Goal: Information Seeking & Learning: Learn about a topic

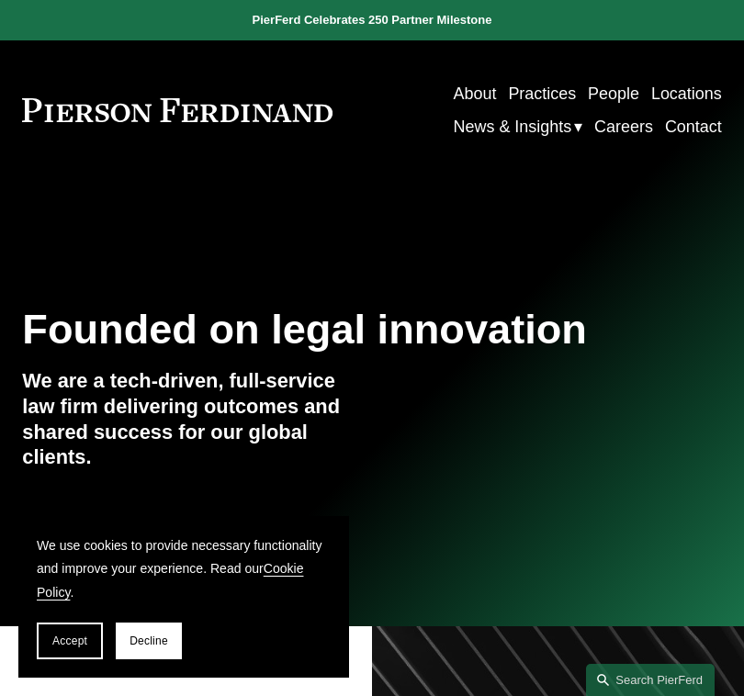
click at [627, 94] on link "People" at bounding box center [613, 93] width 51 height 33
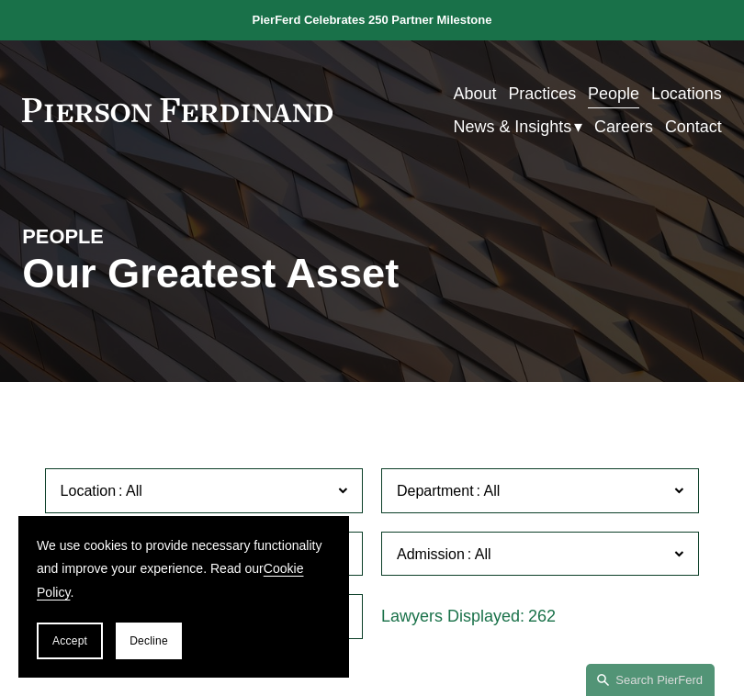
drag, startPoint x: 146, startPoint y: 640, endPoint x: 210, endPoint y: 553, distance: 108.4
click at [147, 640] on span "Decline" at bounding box center [149, 641] width 39 height 13
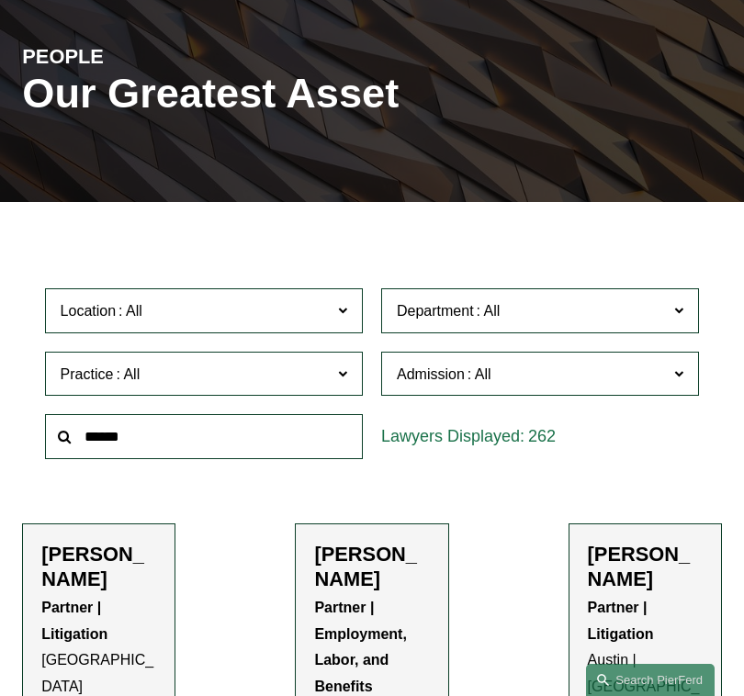
scroll to position [184, 0]
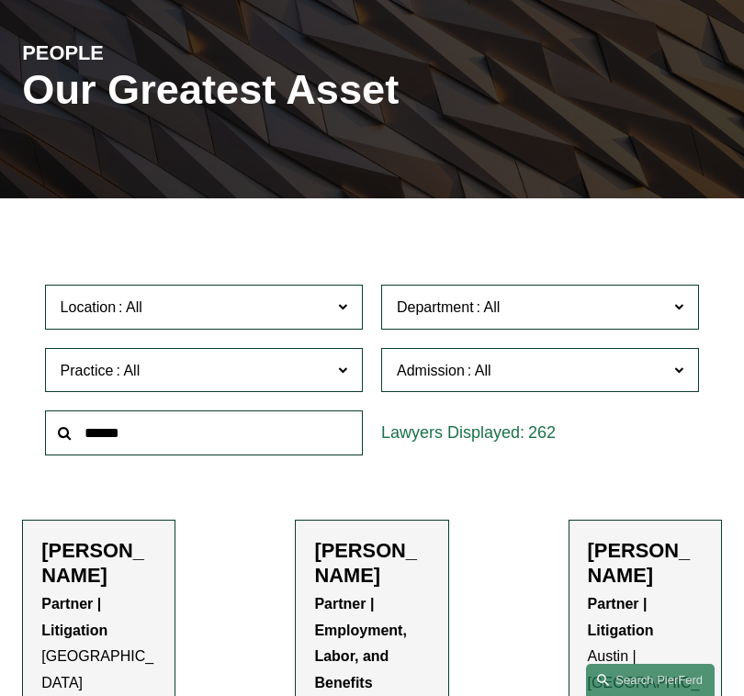
click at [283, 302] on span "Location" at bounding box center [194, 307] width 267 height 25
click at [0, 0] on link "[US_STATE]" at bounding box center [0, 0] width 0 height 0
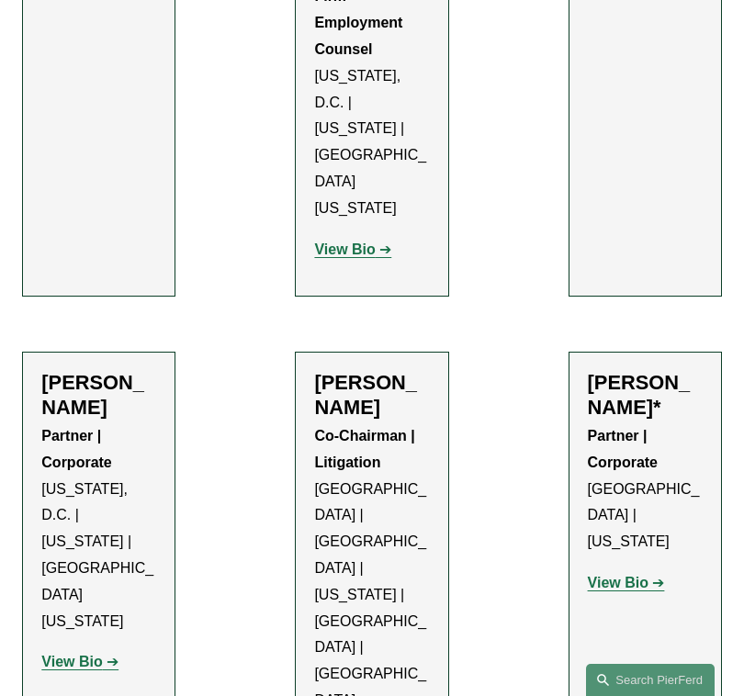
scroll to position [3306, 0]
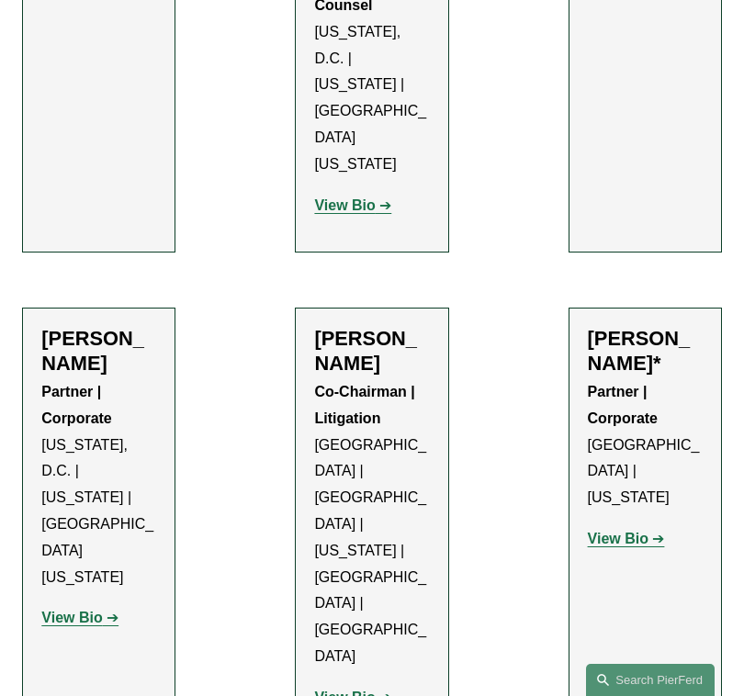
drag, startPoint x: 357, startPoint y: 298, endPoint x: 344, endPoint y: 304, distance: 15.2
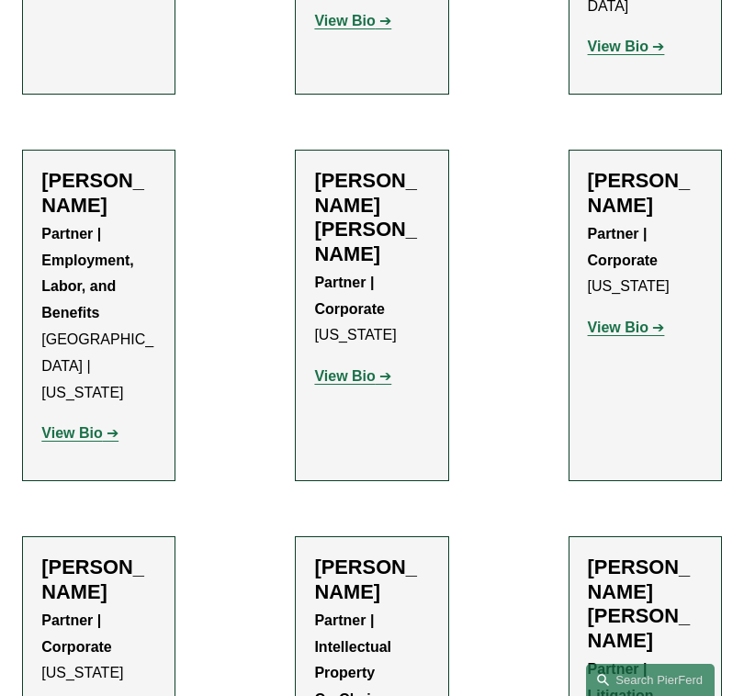
scroll to position [4684, 0]
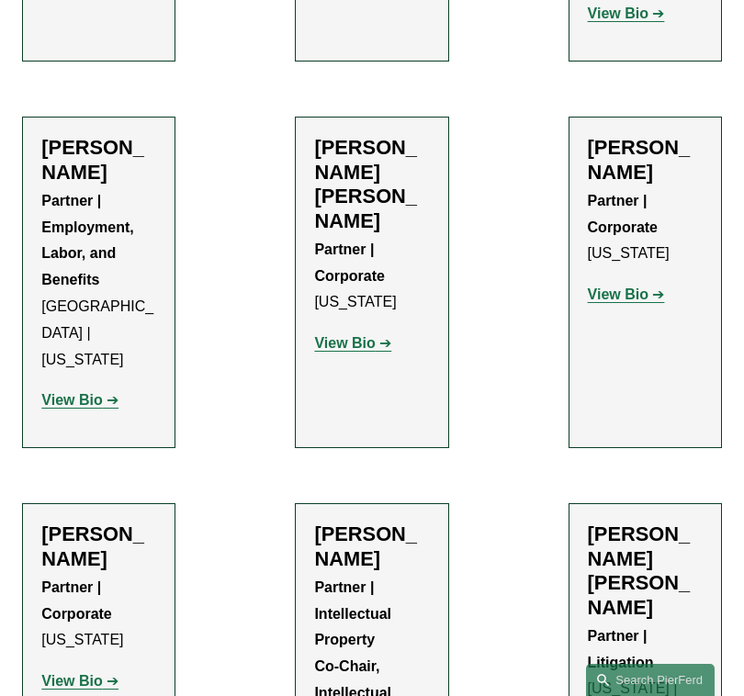
drag, startPoint x: 631, startPoint y: 249, endPoint x: 619, endPoint y: 238, distance: 16.3
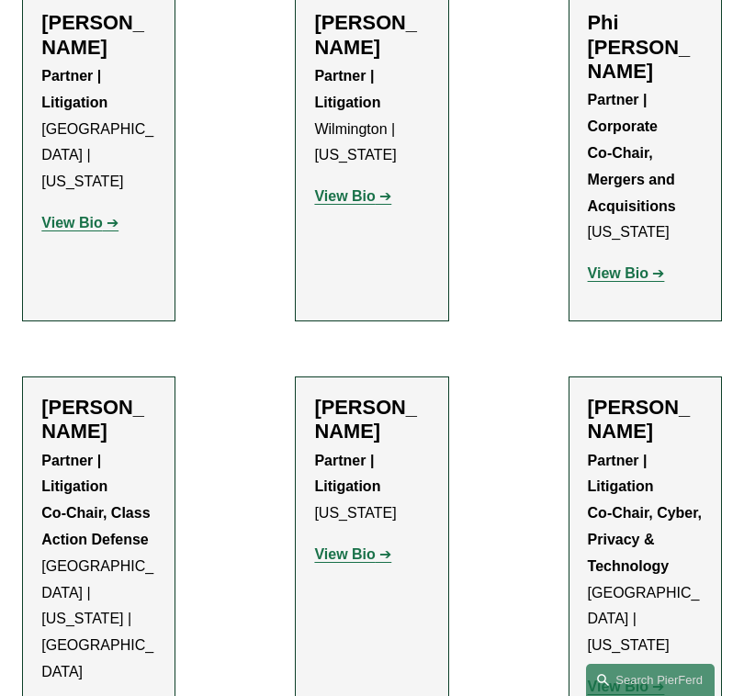
scroll to position [6889, 0]
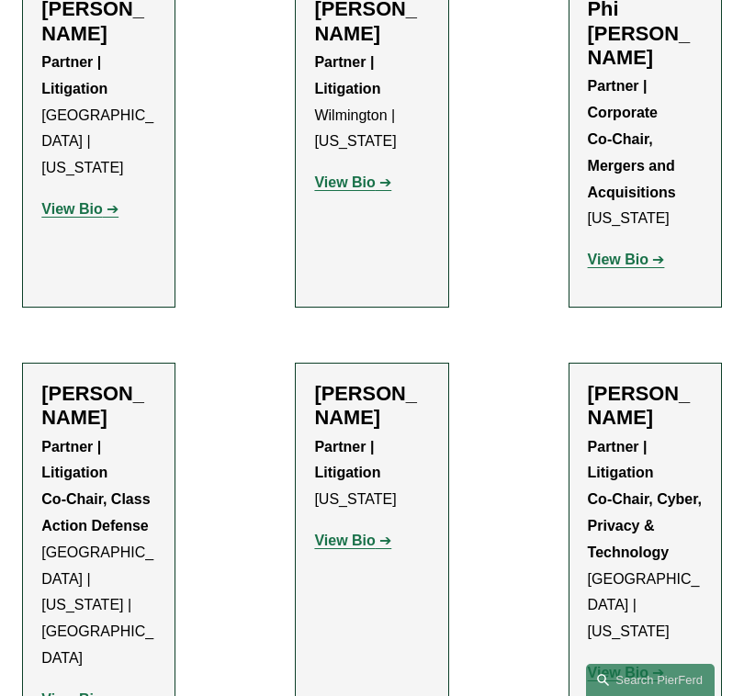
drag, startPoint x: 621, startPoint y: 342, endPoint x: 607, endPoint y: 330, distance: 18.2
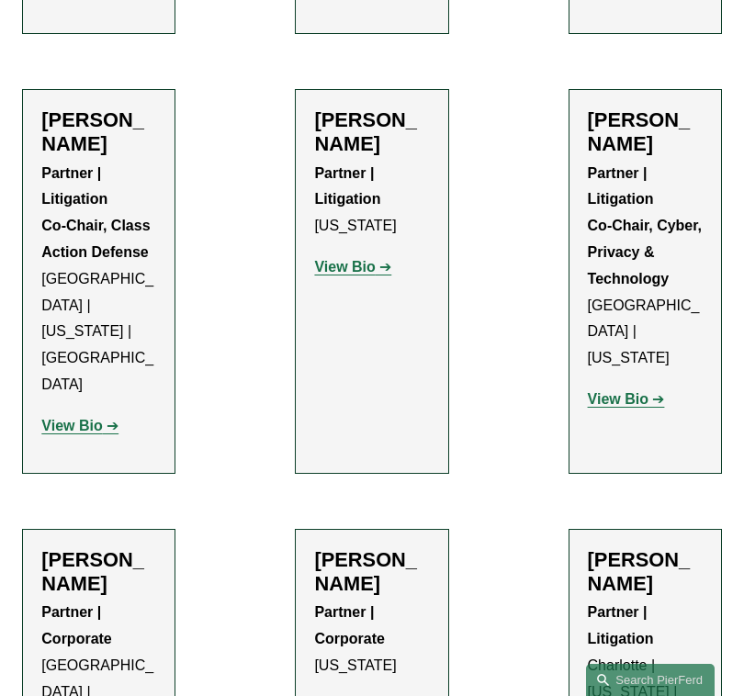
scroll to position [7257, 0]
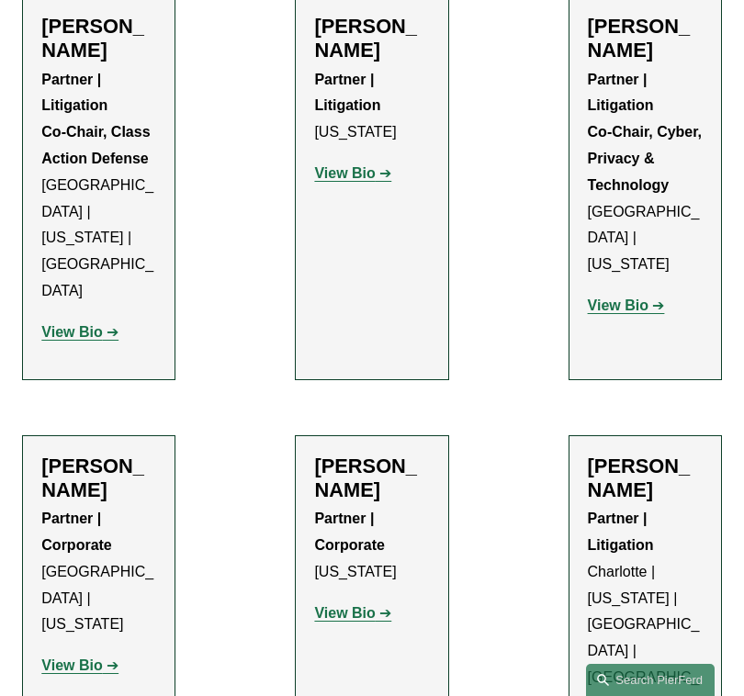
drag, startPoint x: 84, startPoint y: 264, endPoint x: 74, endPoint y: 274, distance: 13.7
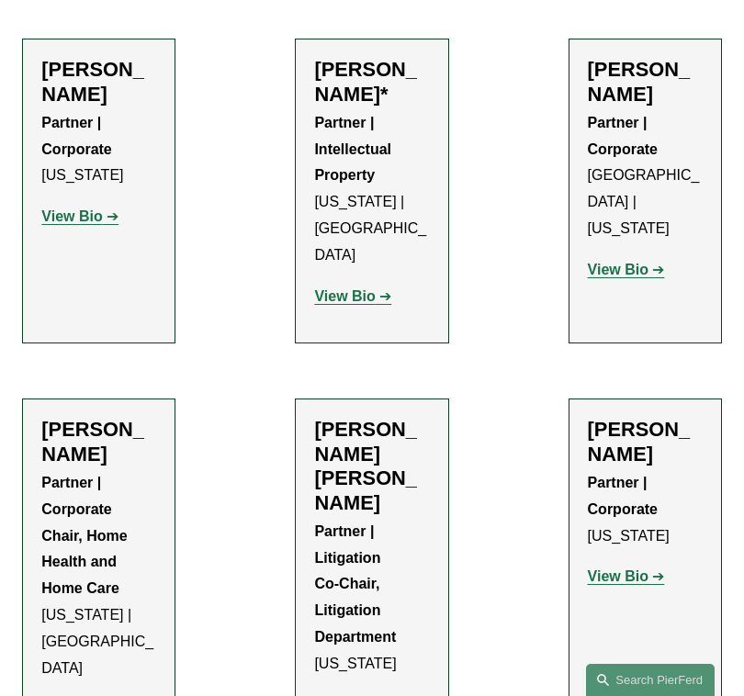
scroll to position [24, 0]
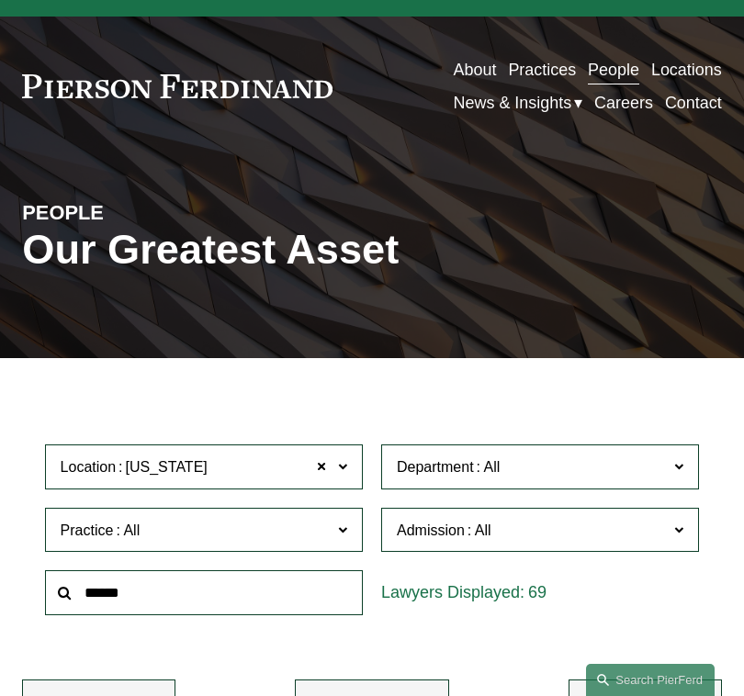
click at [270, 485] on label "Location New York" at bounding box center [204, 467] width 318 height 45
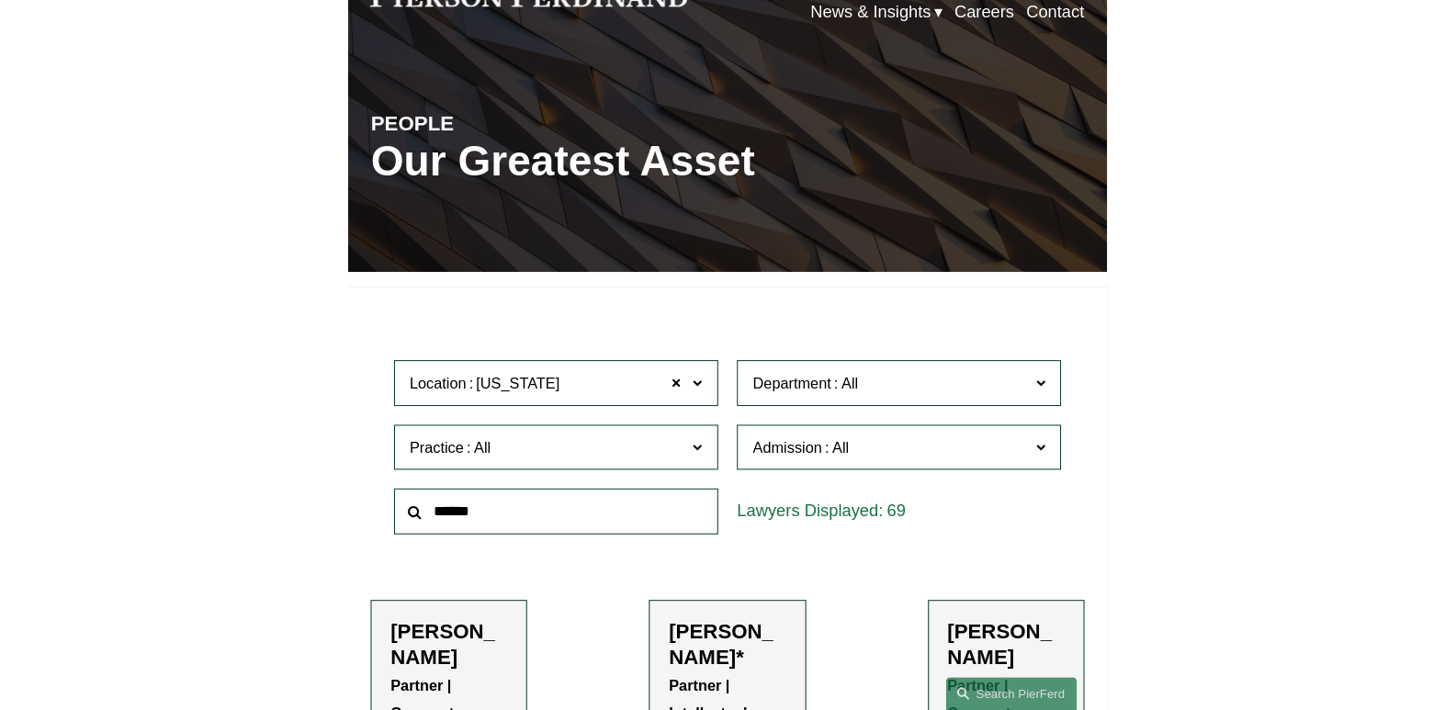
scroll to position [892, 0]
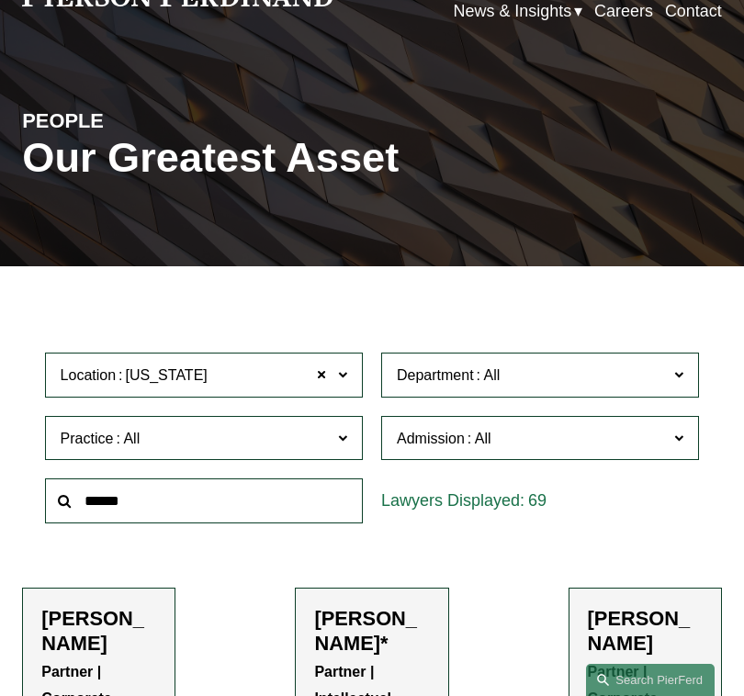
click at [343, 374] on span at bounding box center [342, 375] width 9 height 24
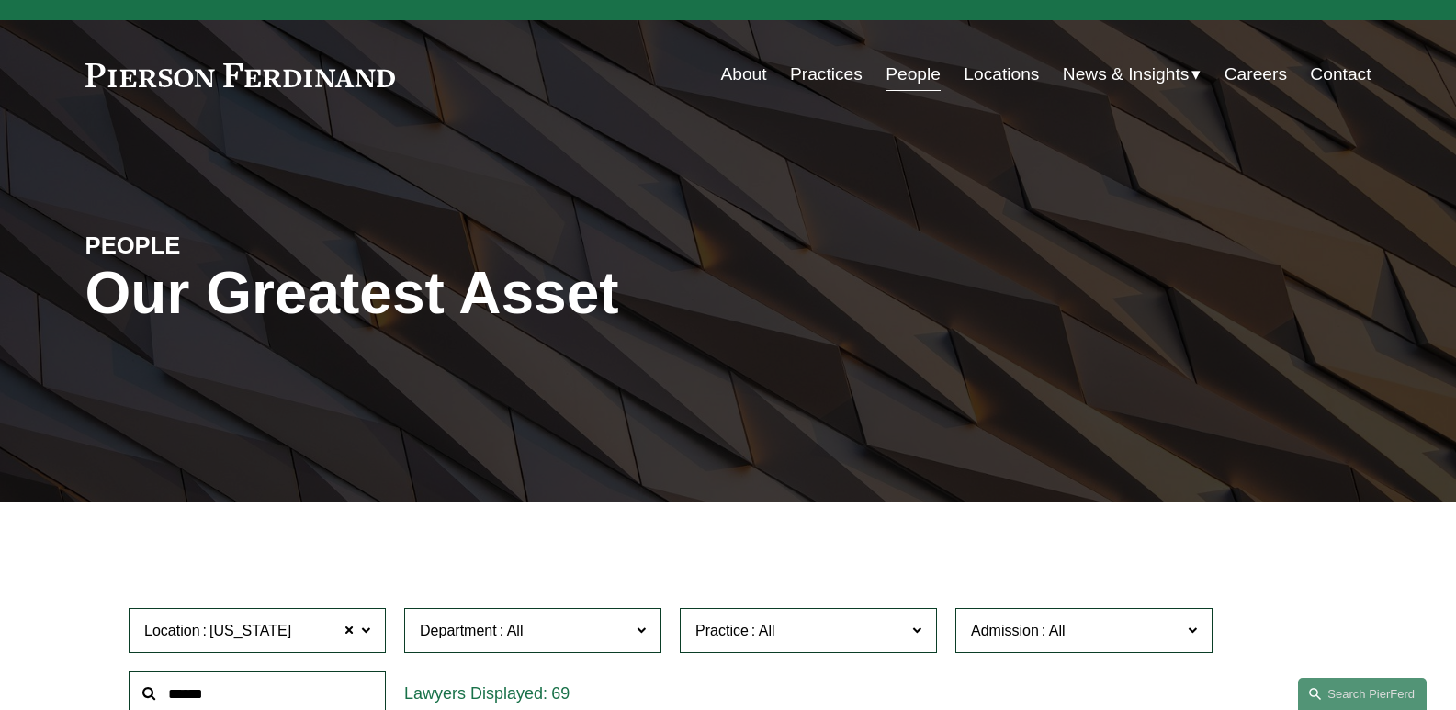
scroll to position [0, 0]
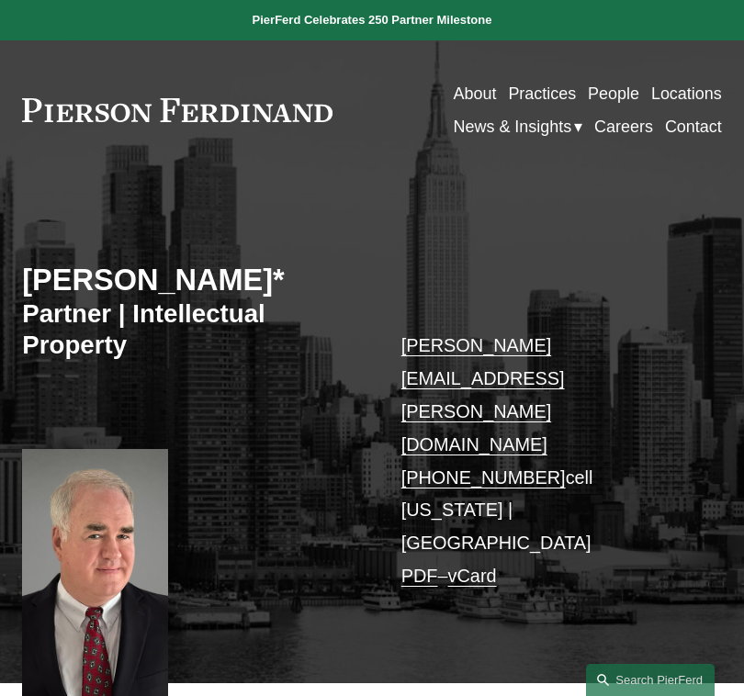
drag, startPoint x: 541, startPoint y: 347, endPoint x: 378, endPoint y: 184, distance: 230.6
click at [377, 226] on div "Jeffrey Ambroziak* Partner | Intellectual Property jeffrey.ambroziak@pierferd.c…" at bounding box center [372, 442] width 744 height 481
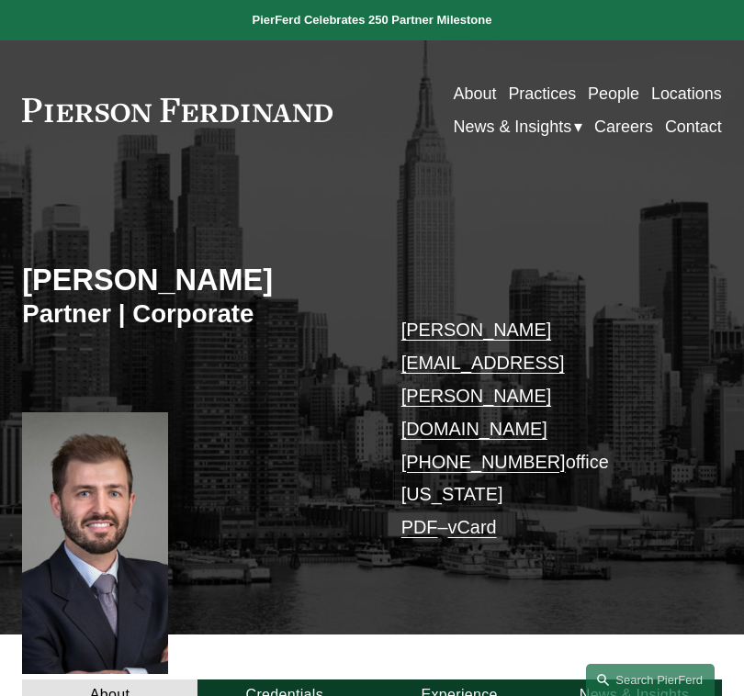
drag, startPoint x: 508, startPoint y: 367, endPoint x: 648, endPoint y: 289, distance: 160.0
drag, startPoint x: 648, startPoint y: 289, endPoint x: 630, endPoint y: 330, distance: 44.0
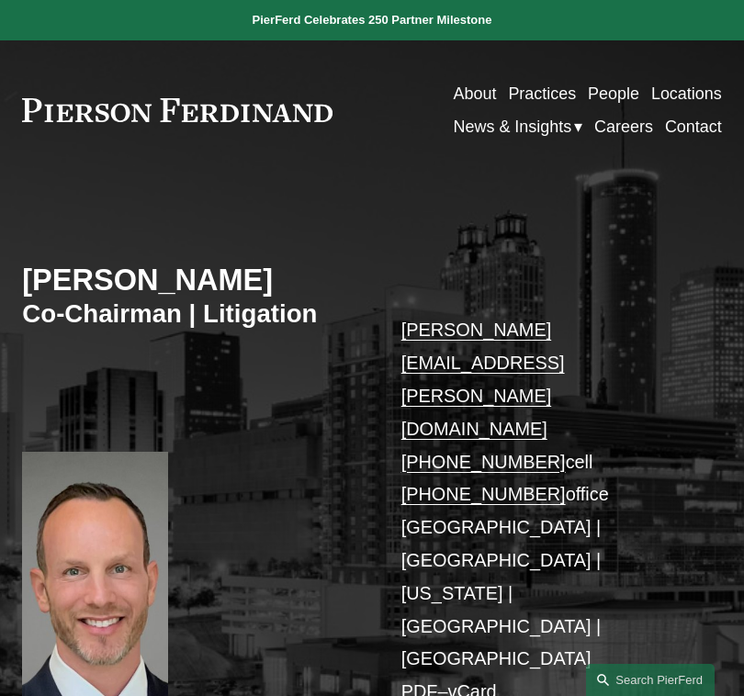
click at [320, 258] on div "Joel M. Ferdinand Co-Chairman | Litigation joel.ferdinand@pierferd.com +1.404.6…" at bounding box center [372, 493] width 744 height 582
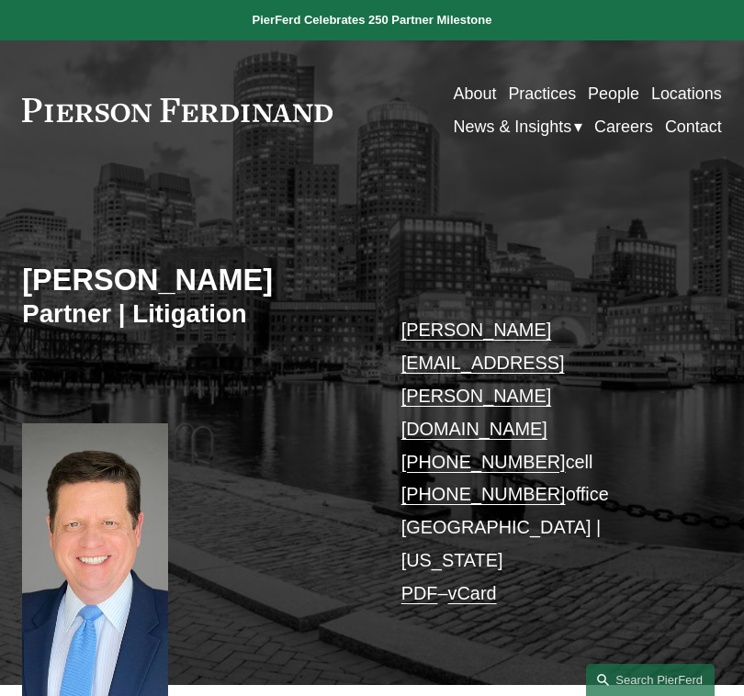
drag, startPoint x: 523, startPoint y: 354, endPoint x: 510, endPoint y: 363, distance: 15.8
